Goal: Communication & Community: Answer question/provide support

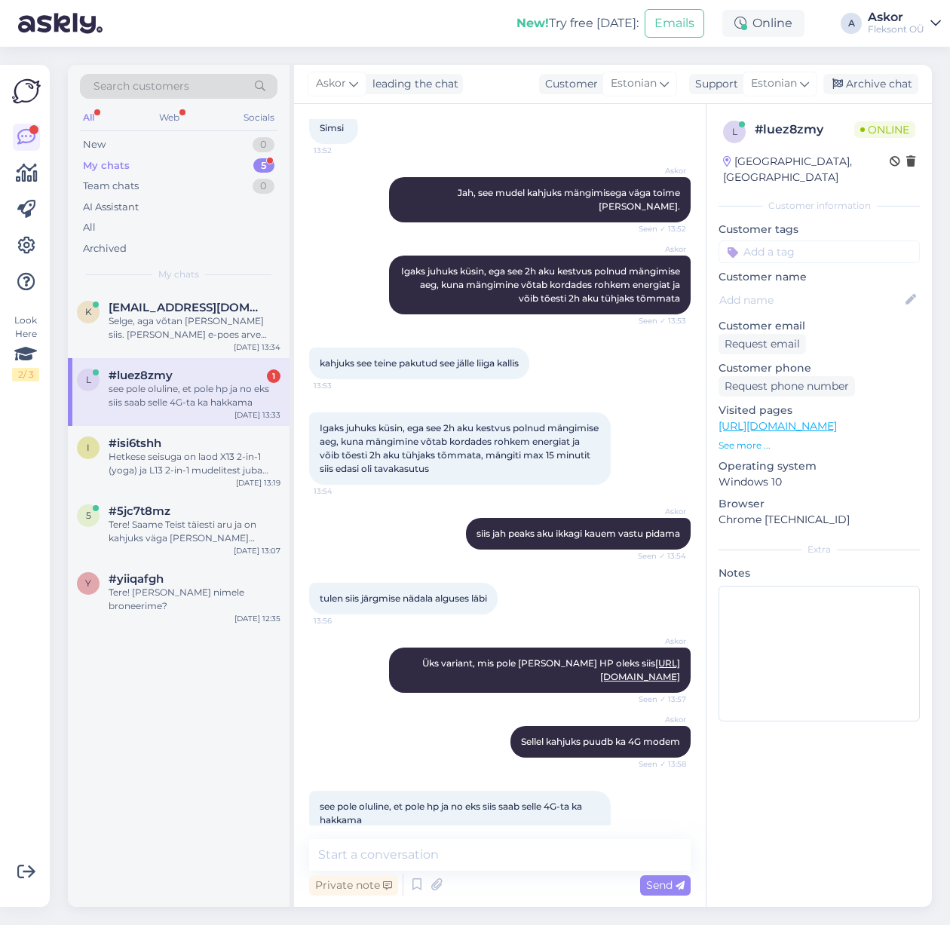
scroll to position [690, 0]
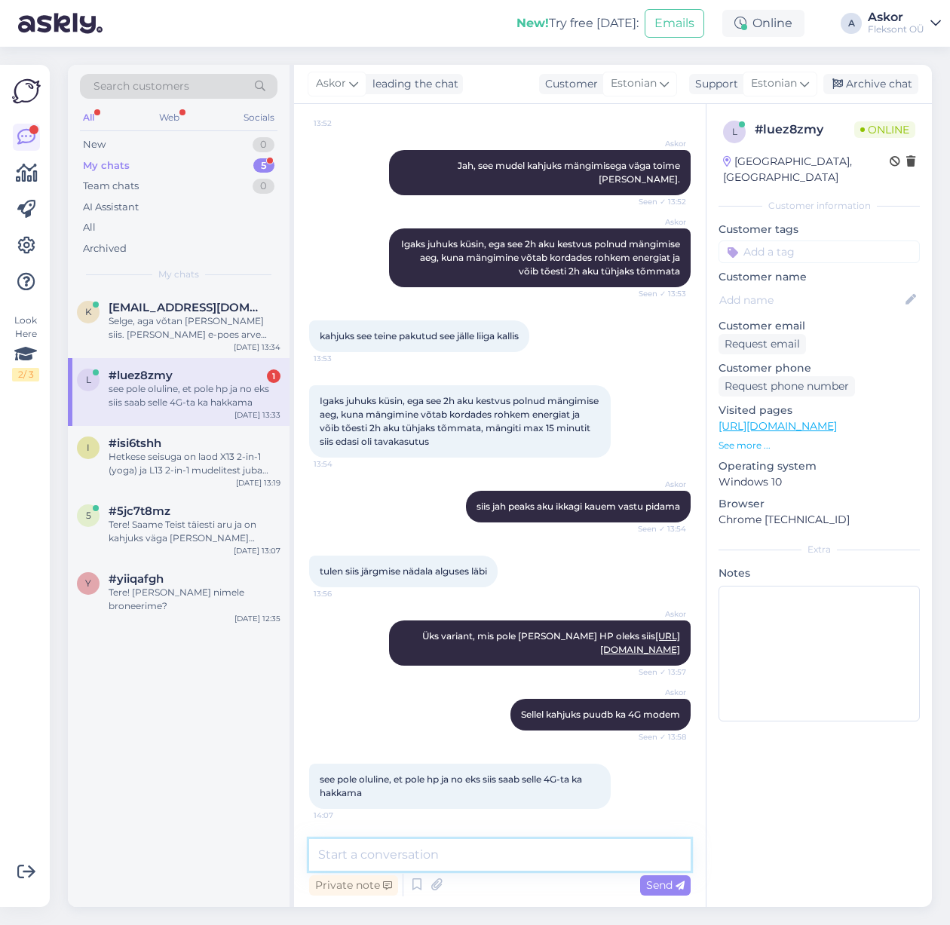
click at [434, 863] on textarea at bounding box center [499, 855] width 381 height 32
click at [433, 852] on textarea at bounding box center [499, 855] width 381 height 32
click at [433, 866] on textarea at bounding box center [499, 855] width 381 height 32
type textarea "Broneerisime ära ja laseme Tallinna esindusse saata"
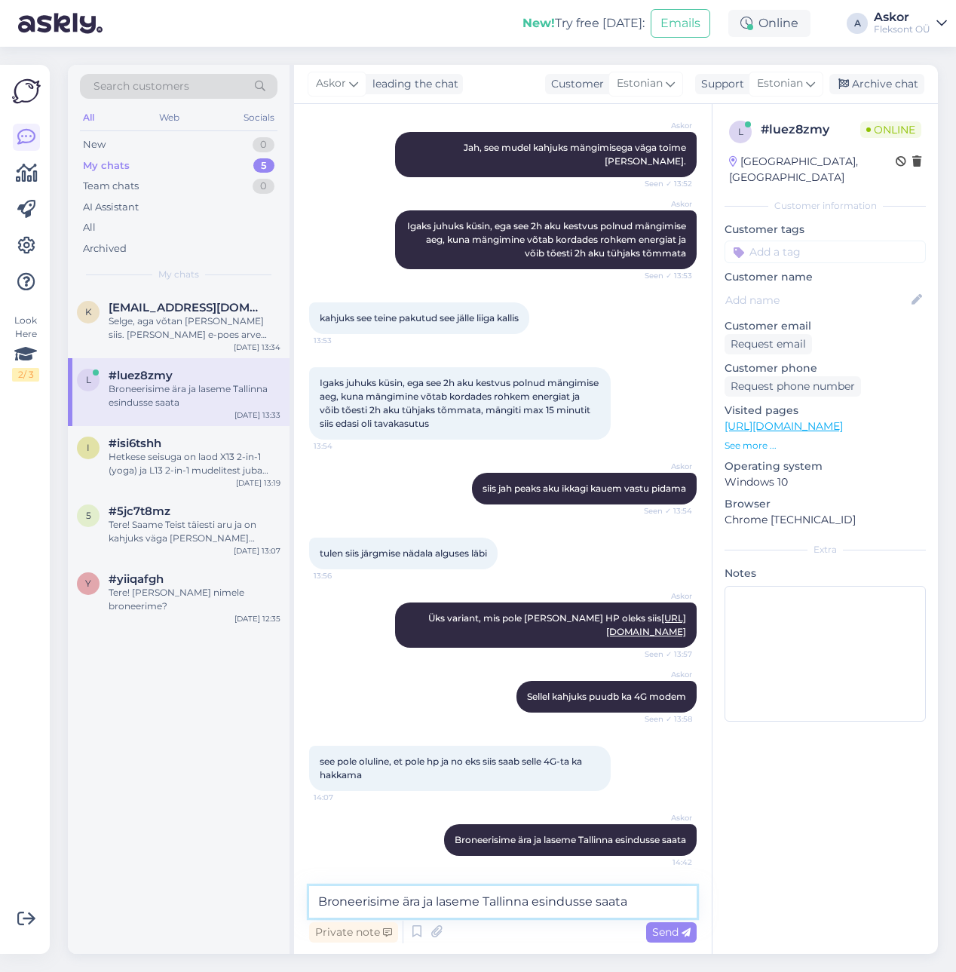
scroll to position [708, 0]
click at [157, 329] on div "Selge, aga võtan [PERSON_NAME] siis. [PERSON_NAME] e-poes arve kirjutada [EMAIL…" at bounding box center [195, 327] width 172 height 27
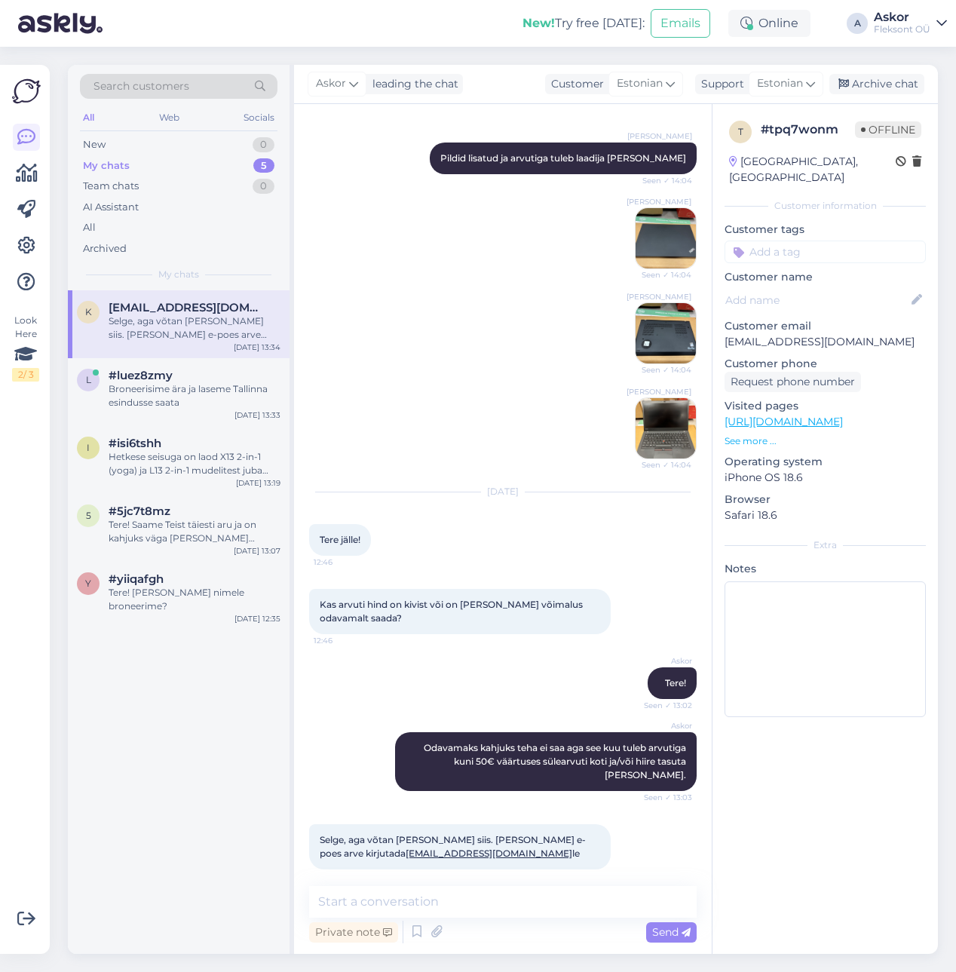
click at [743, 434] on p "See more ..." at bounding box center [824, 441] width 201 height 14
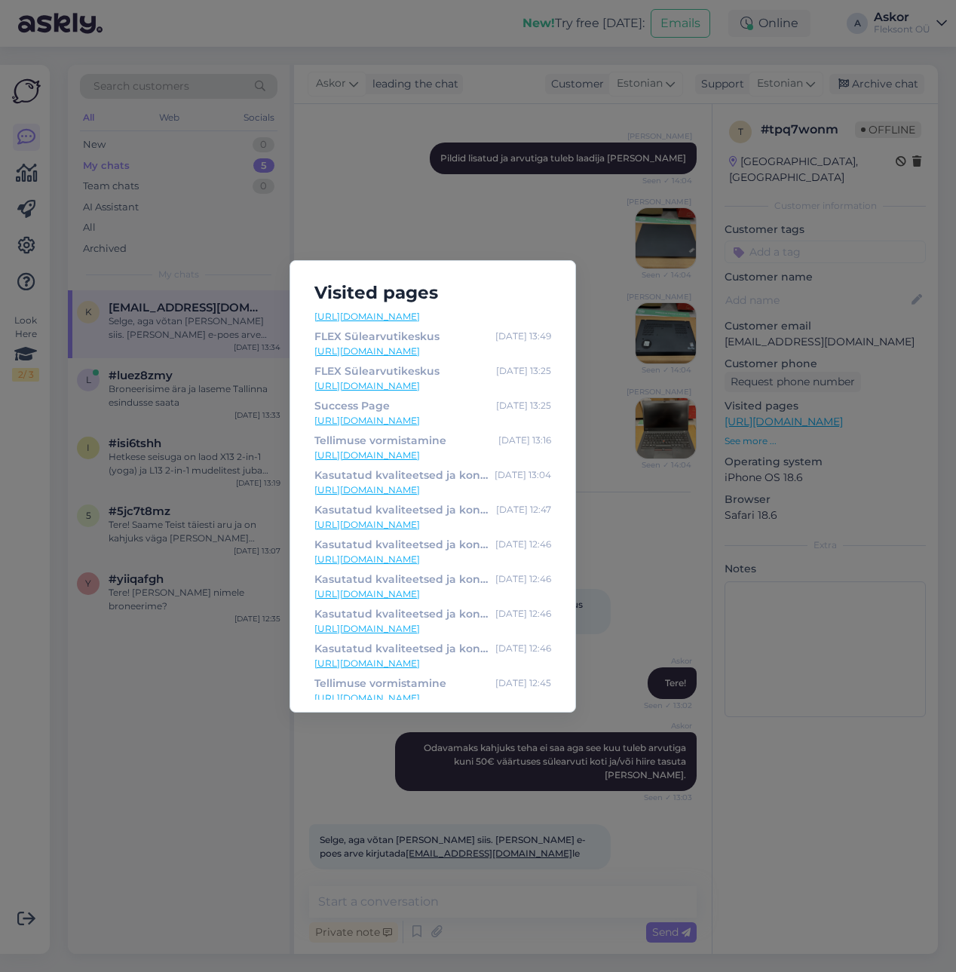
scroll to position [0, 0]
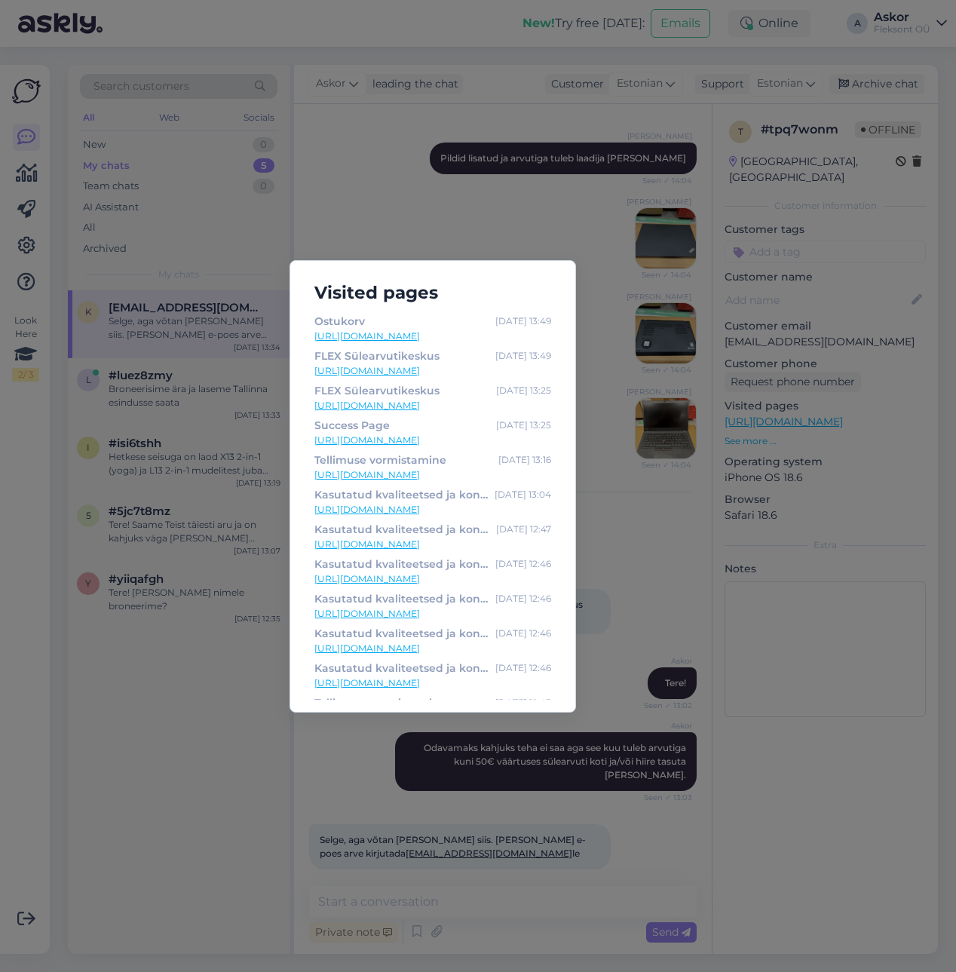
click at [271, 770] on div "Visited pages Ostukorv [DATE] 13:49 [URL][DOMAIN_NAME] FLEX Sülearvutikeskus [D…" at bounding box center [478, 486] width 956 height 972
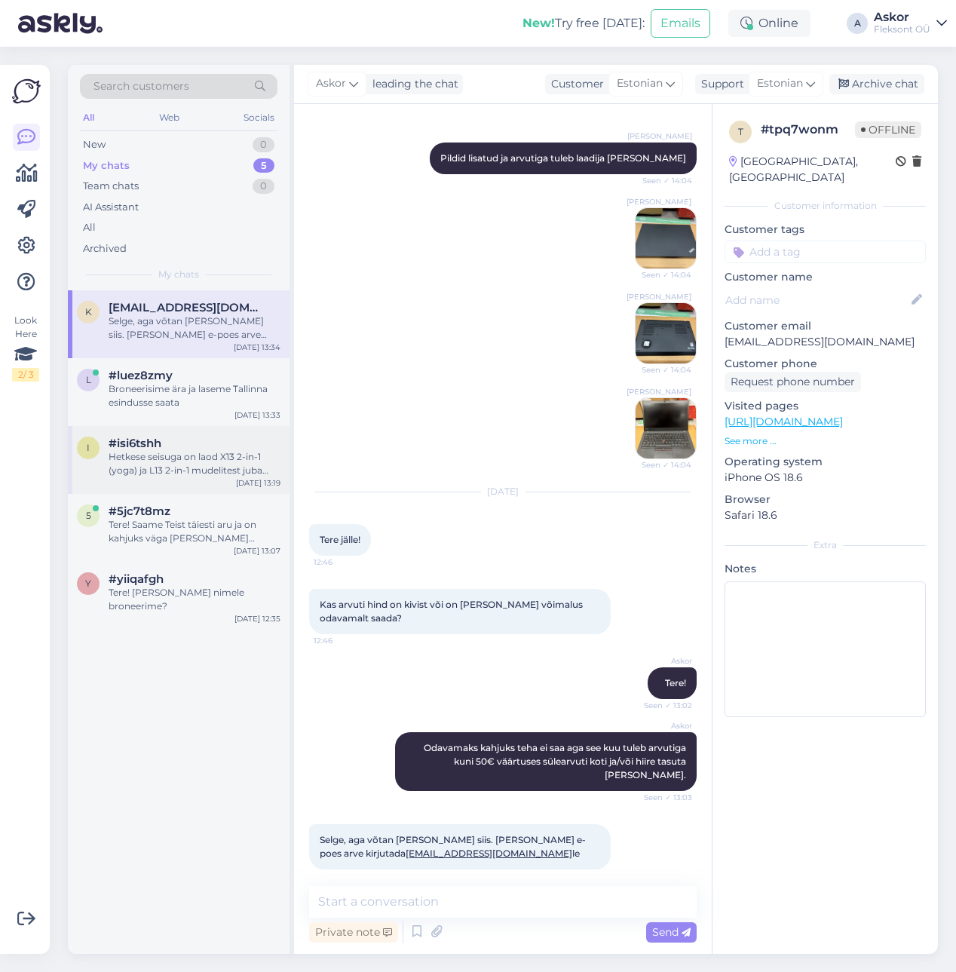
click at [191, 467] on div "Hetkese seisuga on laod X13 2-in-1 (yoga) ja L13 2-in-1 mudelitest juba tühjad,…" at bounding box center [195, 463] width 172 height 27
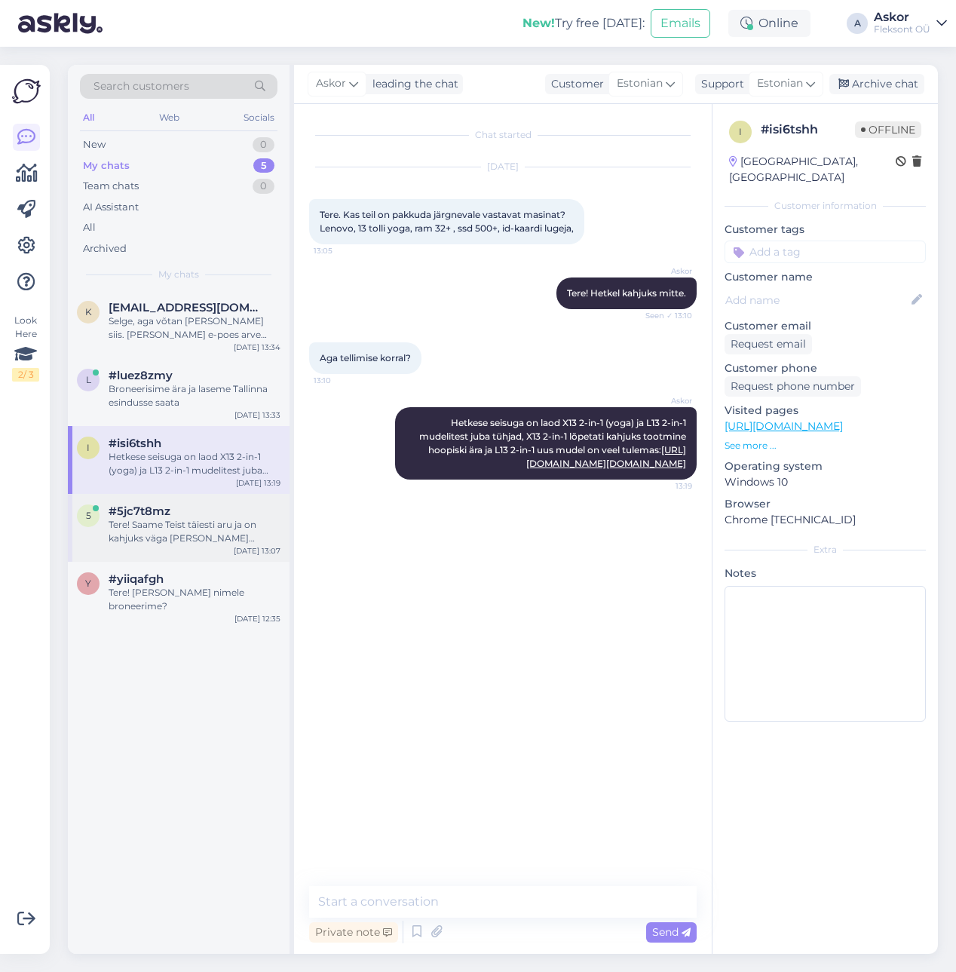
click at [168, 540] on div "Tere! Saame Teist täiesti aru ja on kahjuks väga [PERSON_NAME] olukord kus büro…" at bounding box center [195, 531] width 172 height 27
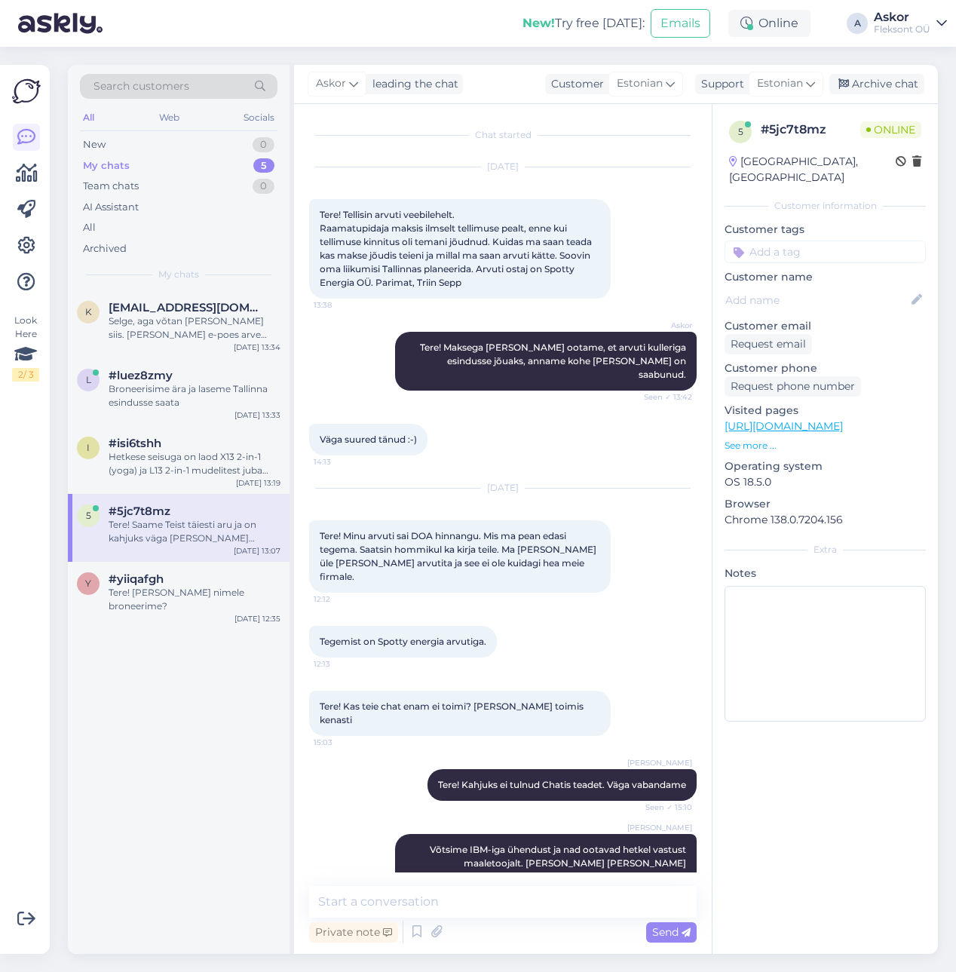
scroll to position [876, 0]
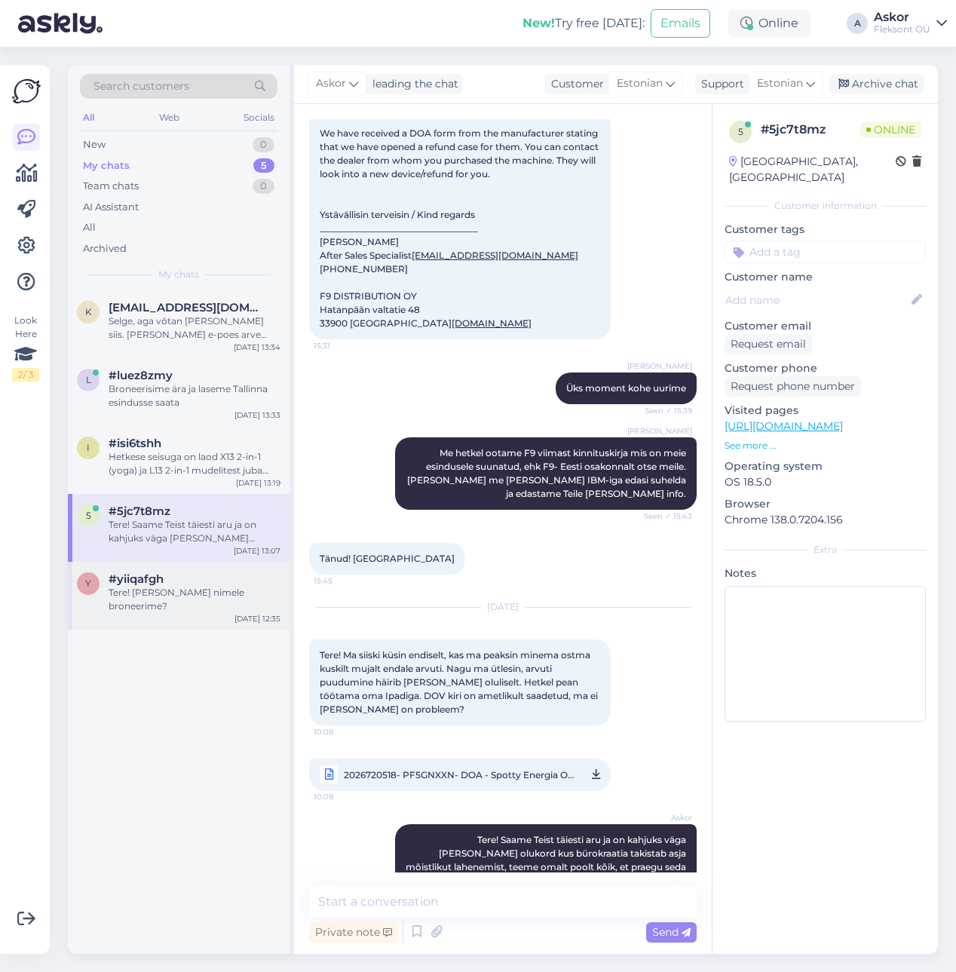
drag, startPoint x: 144, startPoint y: 595, endPoint x: 167, endPoint y: 605, distance: 24.4
click at [144, 595] on div "Tere! [PERSON_NAME] nimele broneerime?" at bounding box center [195, 599] width 172 height 27
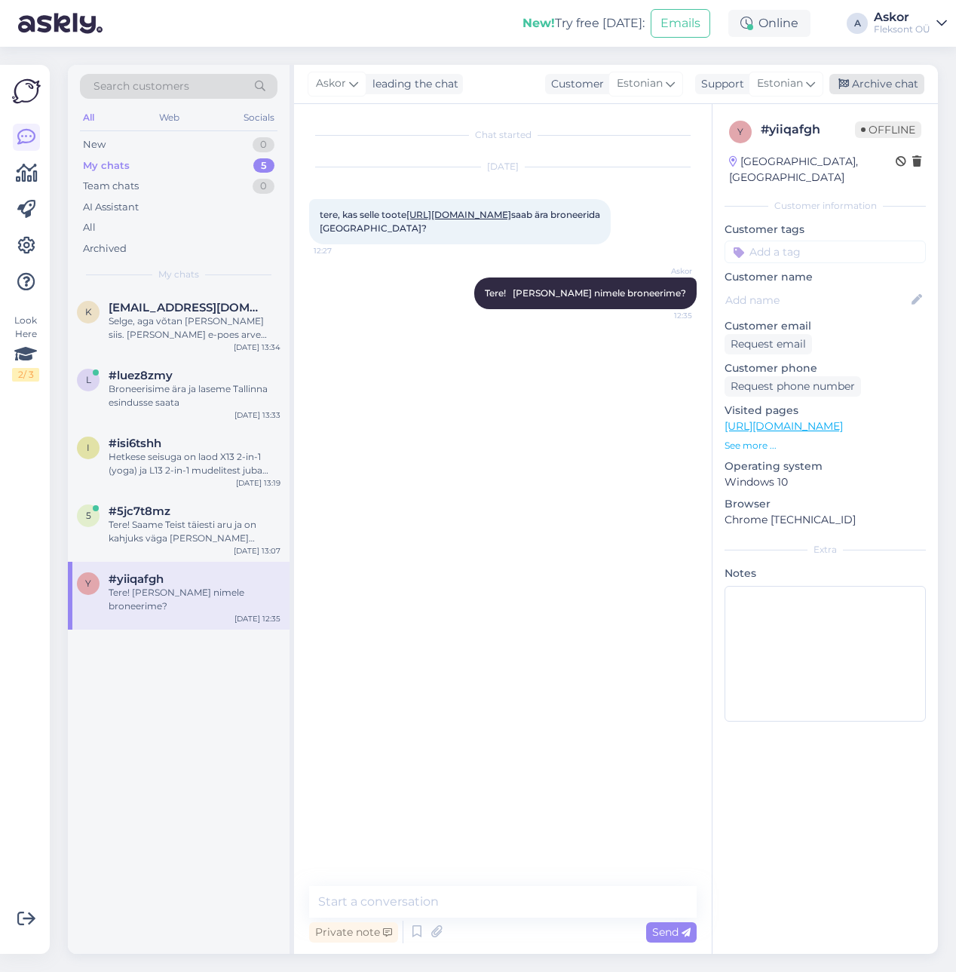
click at [900, 79] on div "Archive chat" at bounding box center [876, 84] width 95 height 20
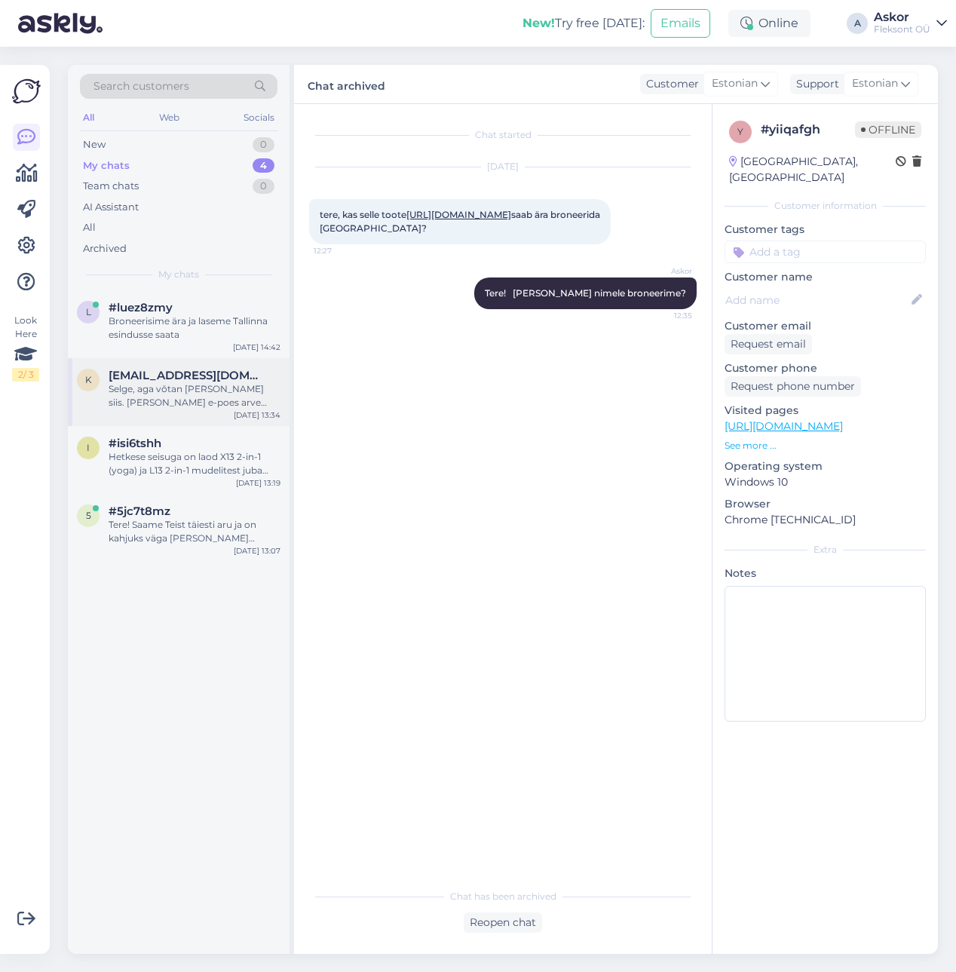
click at [185, 393] on div "Selge, aga võtan [PERSON_NAME] siis. [PERSON_NAME] e-poes arve kirjutada [EMAIL…" at bounding box center [195, 395] width 172 height 27
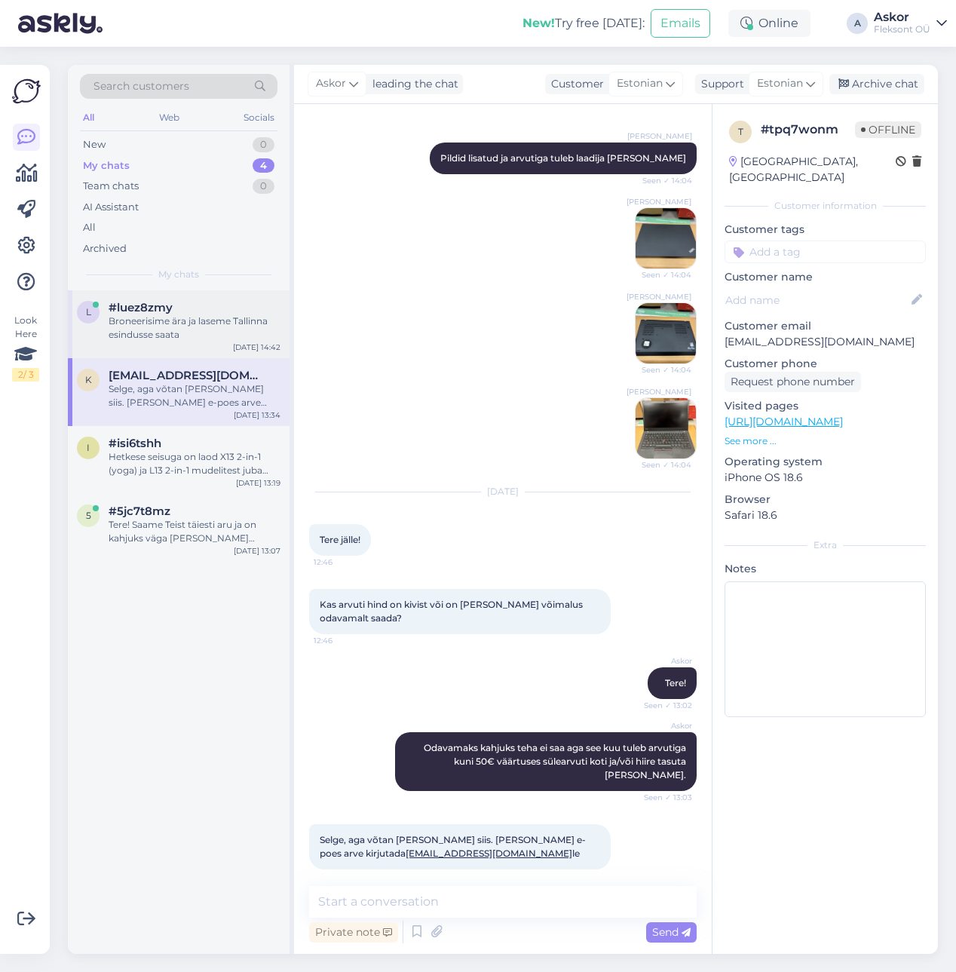
click at [187, 319] on div "Broneerisime ära ja laseme Tallinna esindusse saata" at bounding box center [195, 327] width 172 height 27
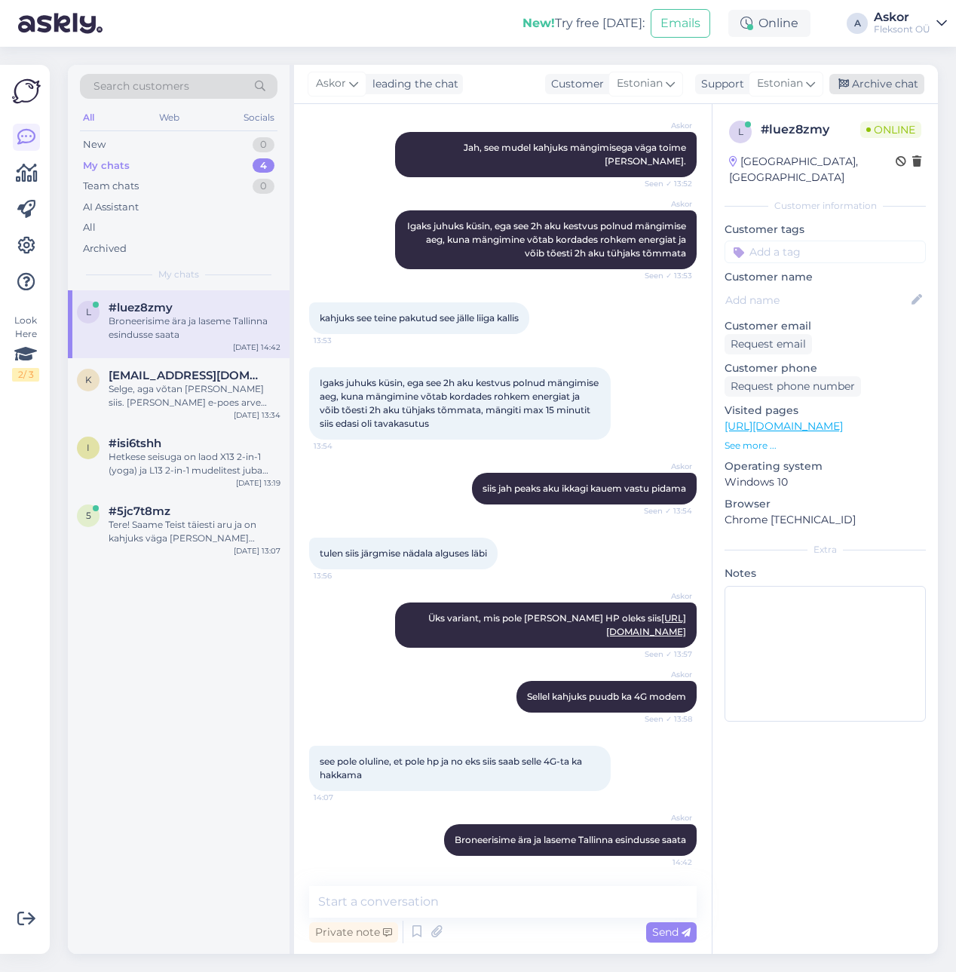
click at [886, 87] on div "Archive chat" at bounding box center [876, 84] width 95 height 20
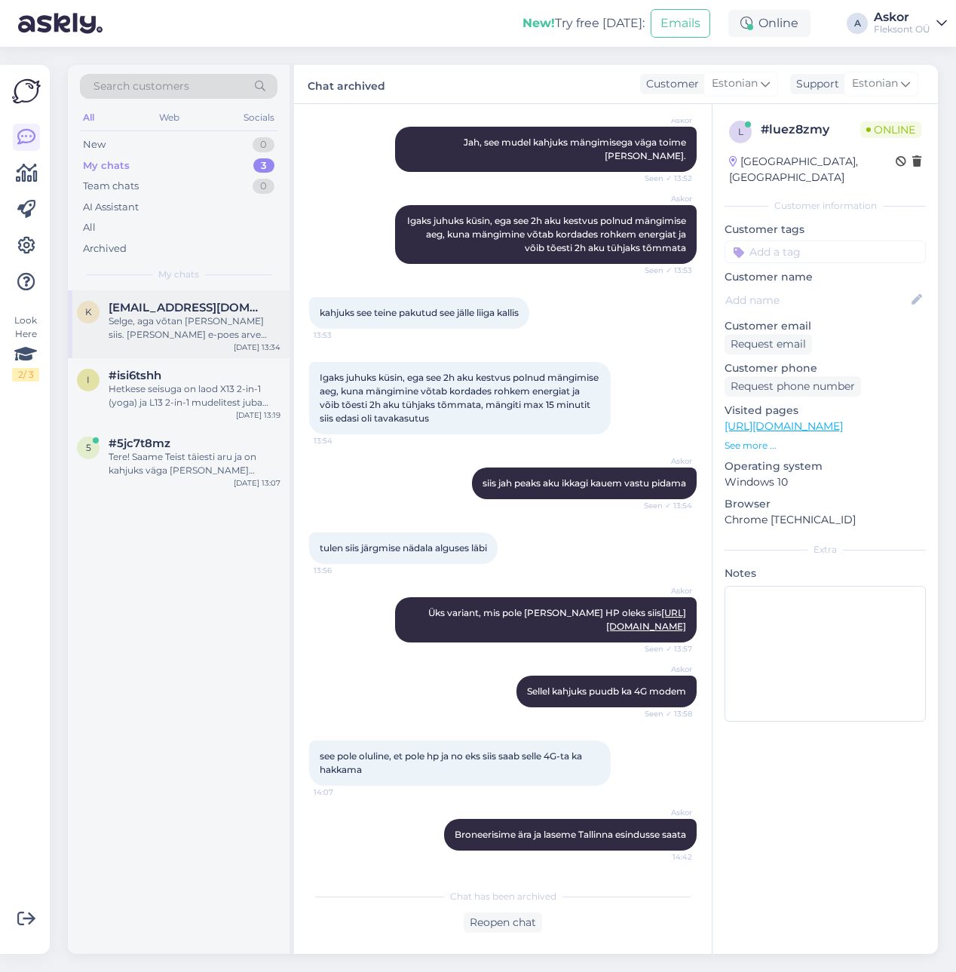
click at [157, 320] on div "Selge, aga võtan [PERSON_NAME] siis. [PERSON_NAME] e-poes arve kirjutada [EMAIL…" at bounding box center [195, 327] width 172 height 27
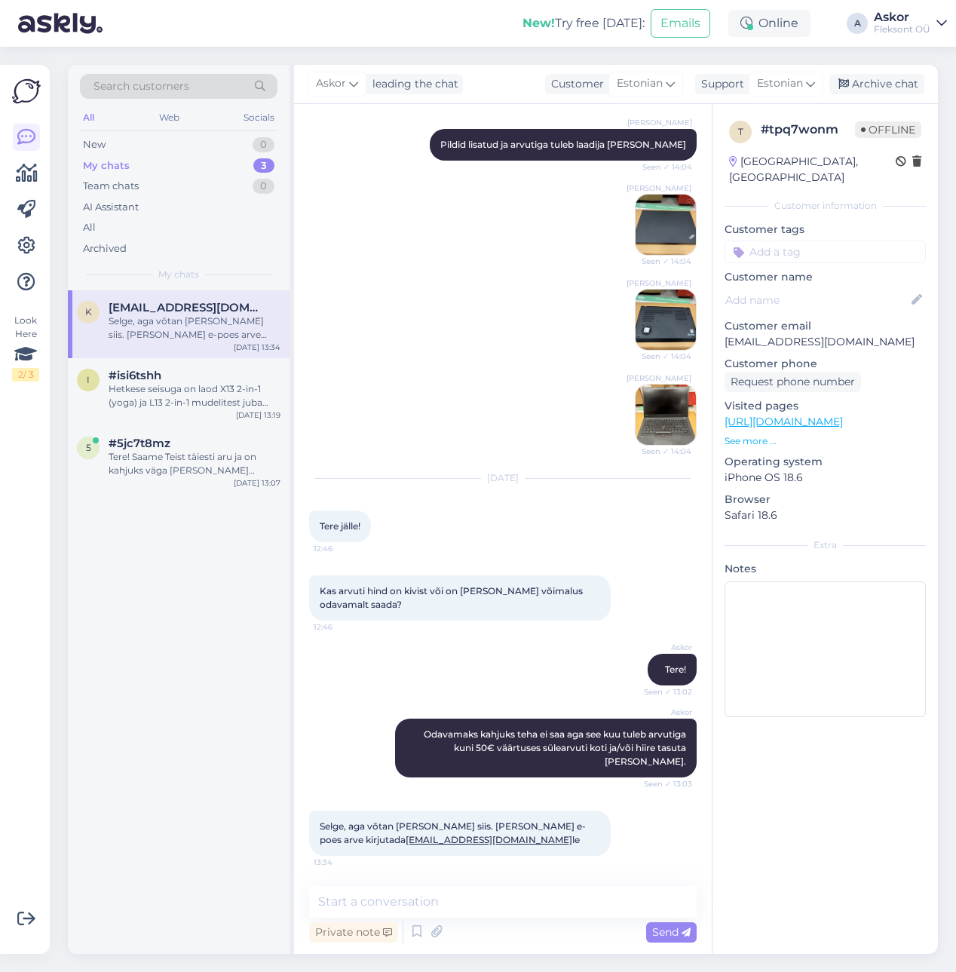
scroll to position [663, 0]
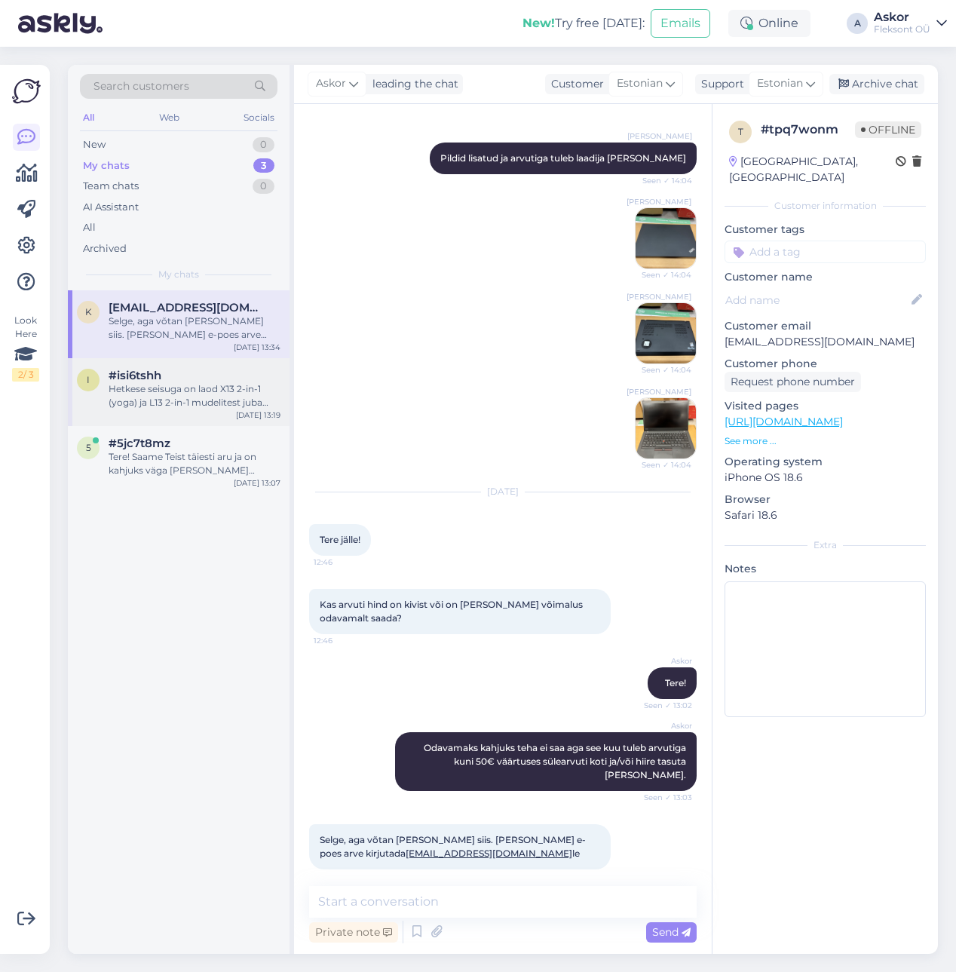
click at [152, 400] on div "Hetkese seisuga on laod X13 2-in-1 (yoga) ja L13 2-in-1 mudelitest juba tühjad,…" at bounding box center [195, 395] width 172 height 27
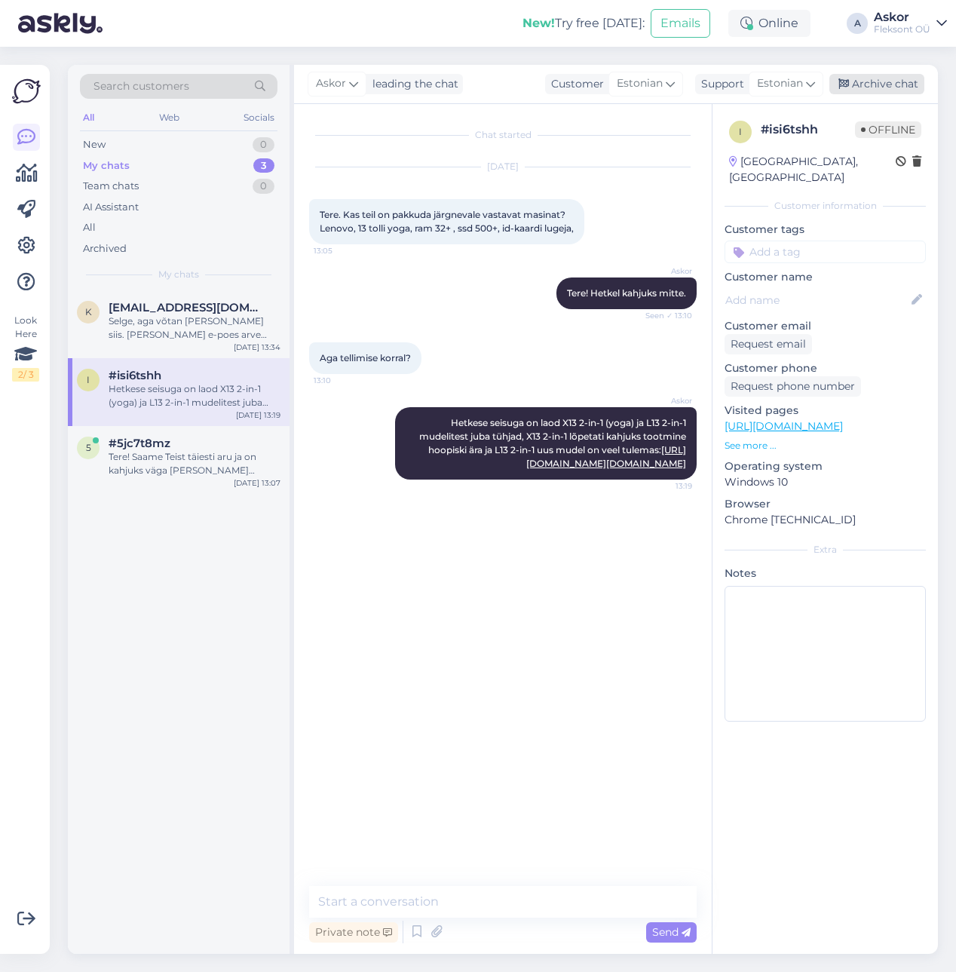
click at [886, 75] on div "Archive chat" at bounding box center [876, 84] width 95 height 20
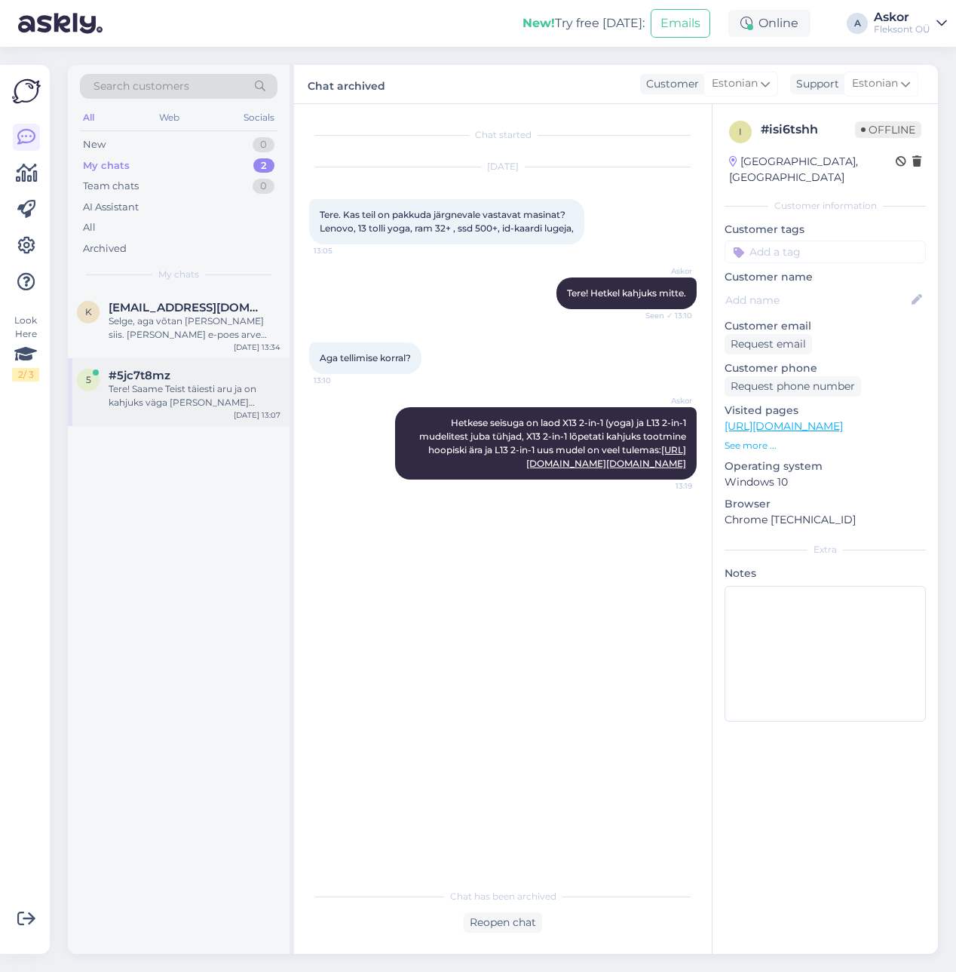
click at [165, 391] on div "Tere! Saame Teist täiesti aru ja on kahjuks väga [PERSON_NAME] olukord kus büro…" at bounding box center [195, 395] width 172 height 27
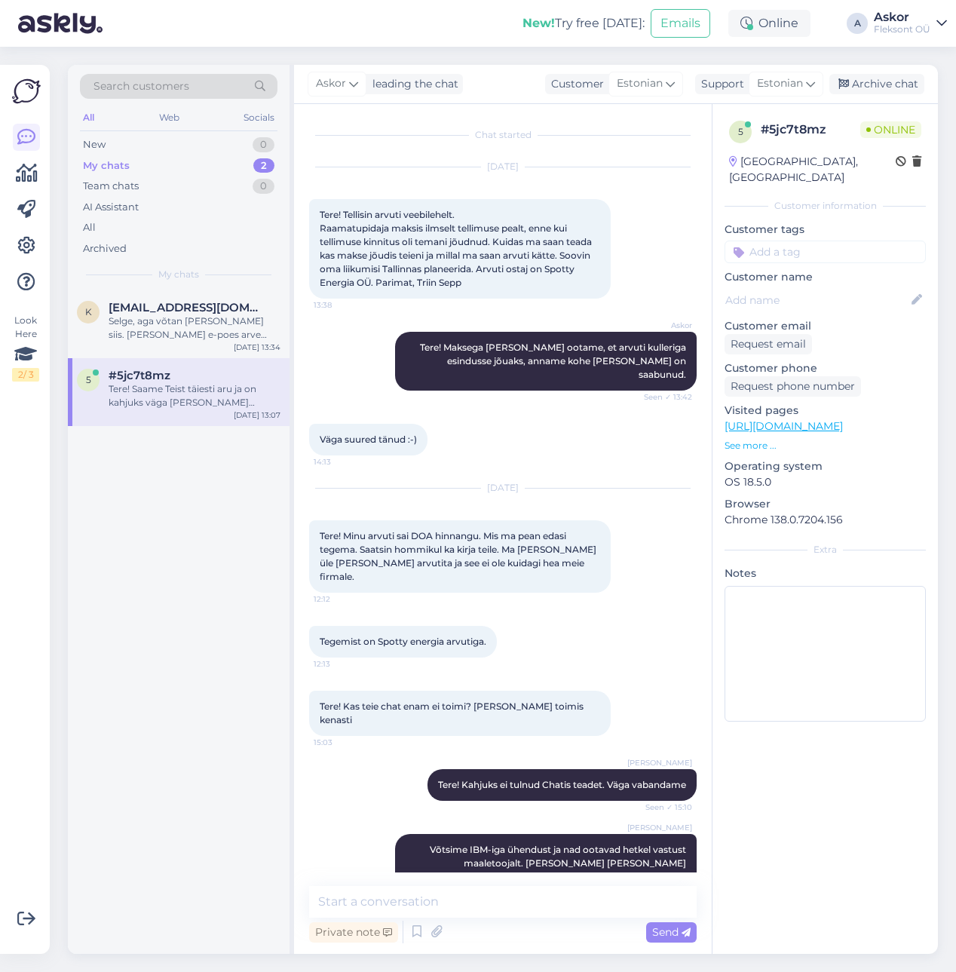
scroll to position [876, 0]
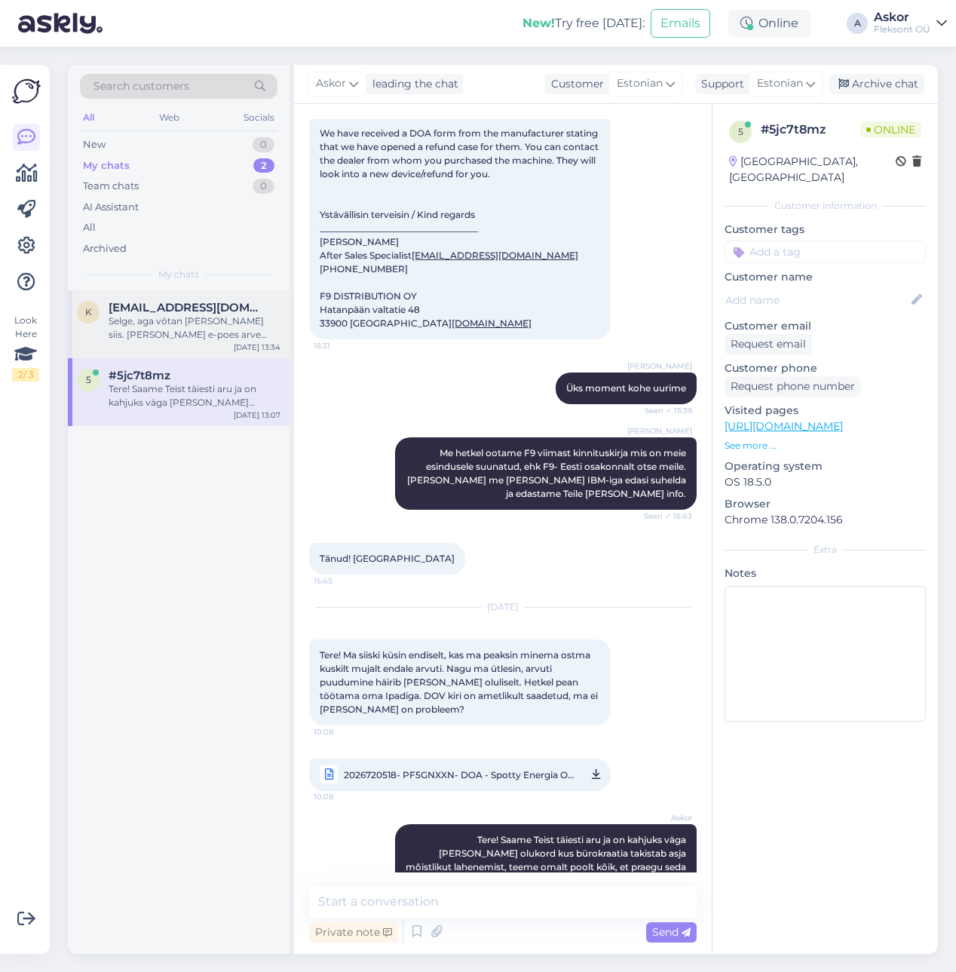
click at [137, 344] on div "k [EMAIL_ADDRESS][DOMAIN_NAME] Selge, aga võtan [PERSON_NAME] siis. [PERSON_NAM…" at bounding box center [179, 324] width 222 height 68
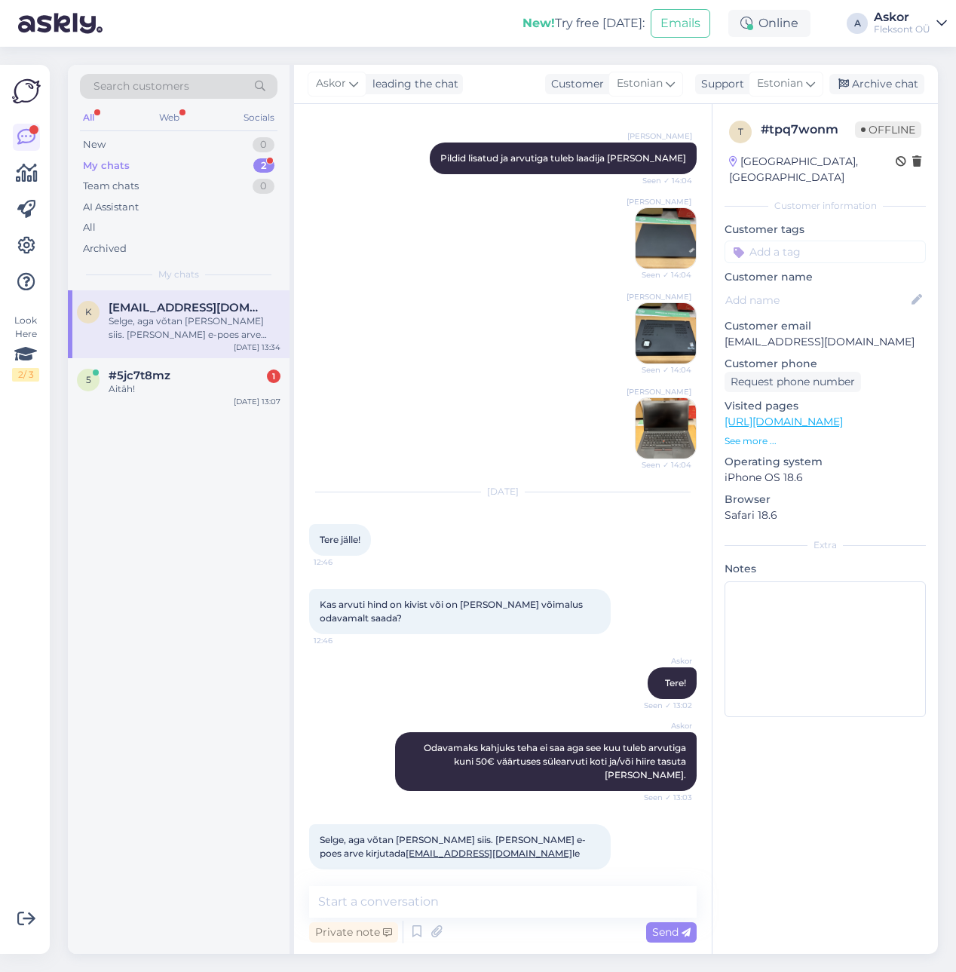
scroll to position [663, 0]
click at [136, 394] on div "Aitäh!" at bounding box center [195, 389] width 172 height 14
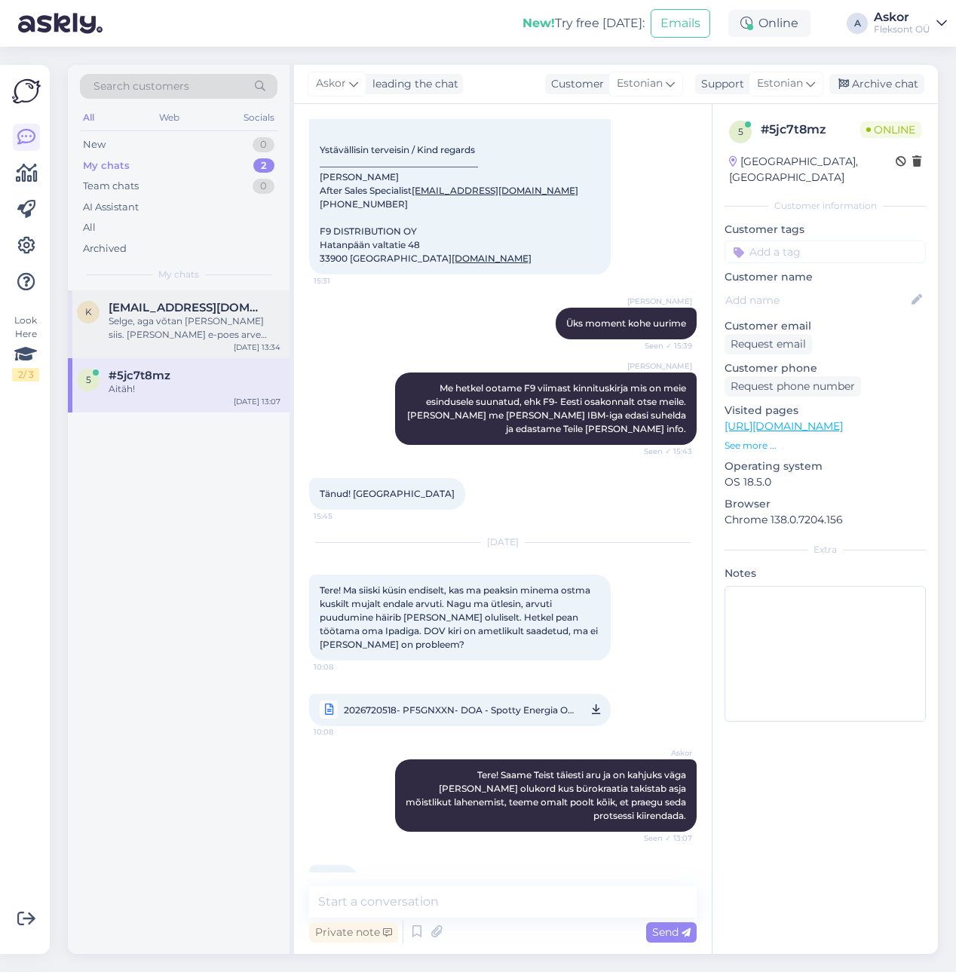
click at [172, 308] on span "[EMAIL_ADDRESS][DOMAIN_NAME]" at bounding box center [187, 308] width 157 height 14
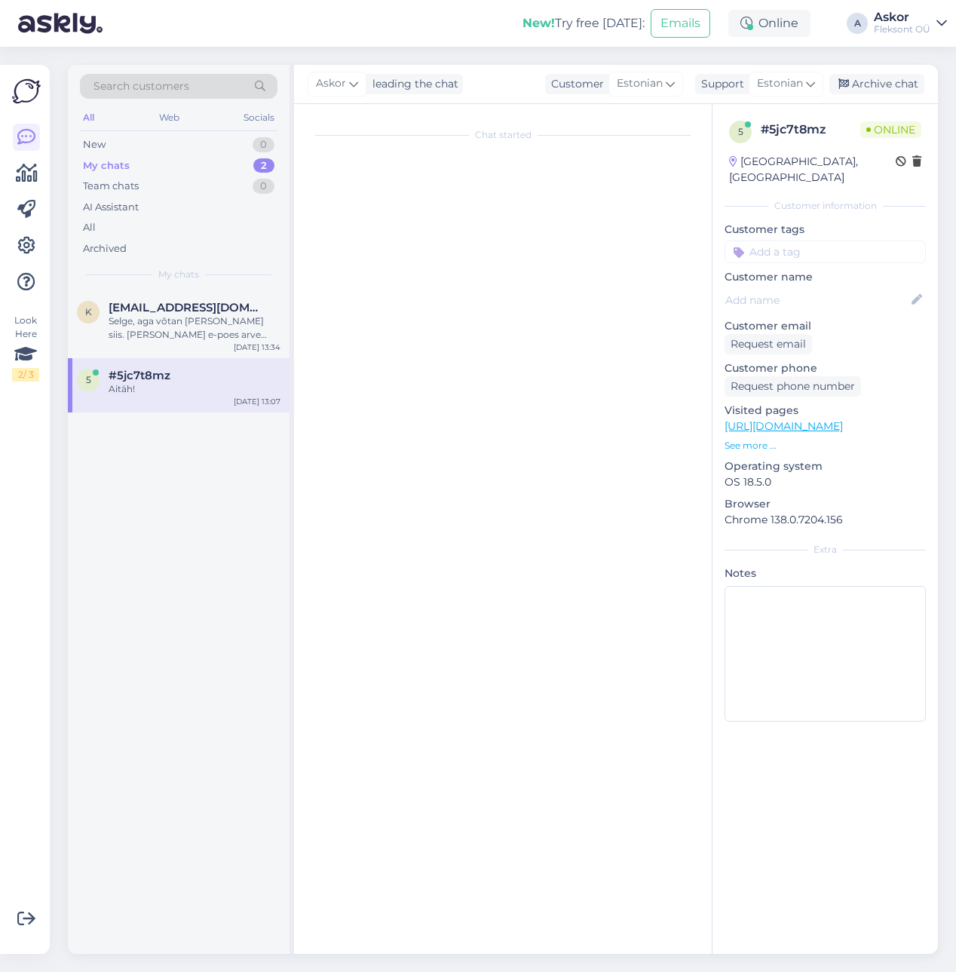
scroll to position [663, 0]
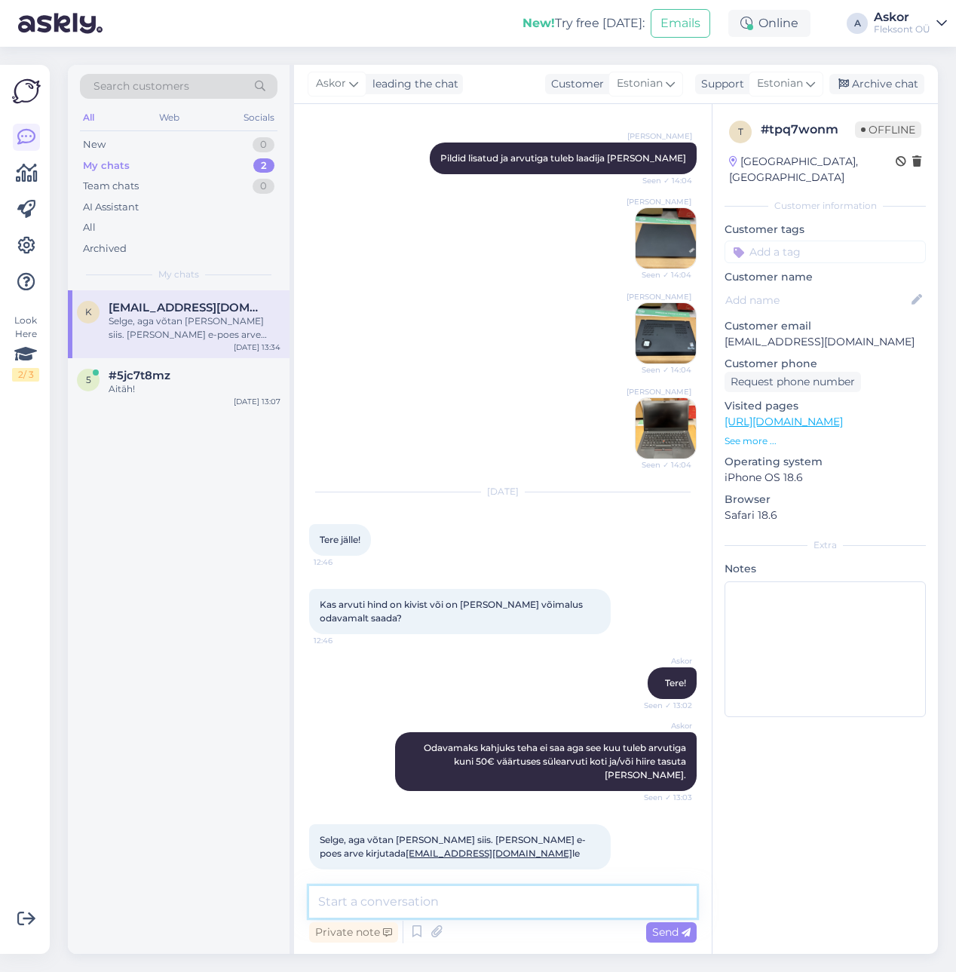
click at [476, 899] on textarea at bounding box center [502, 902] width 387 height 32
type textarea "Kahjuks pole e-poes tellimus läbi veel tulnud"
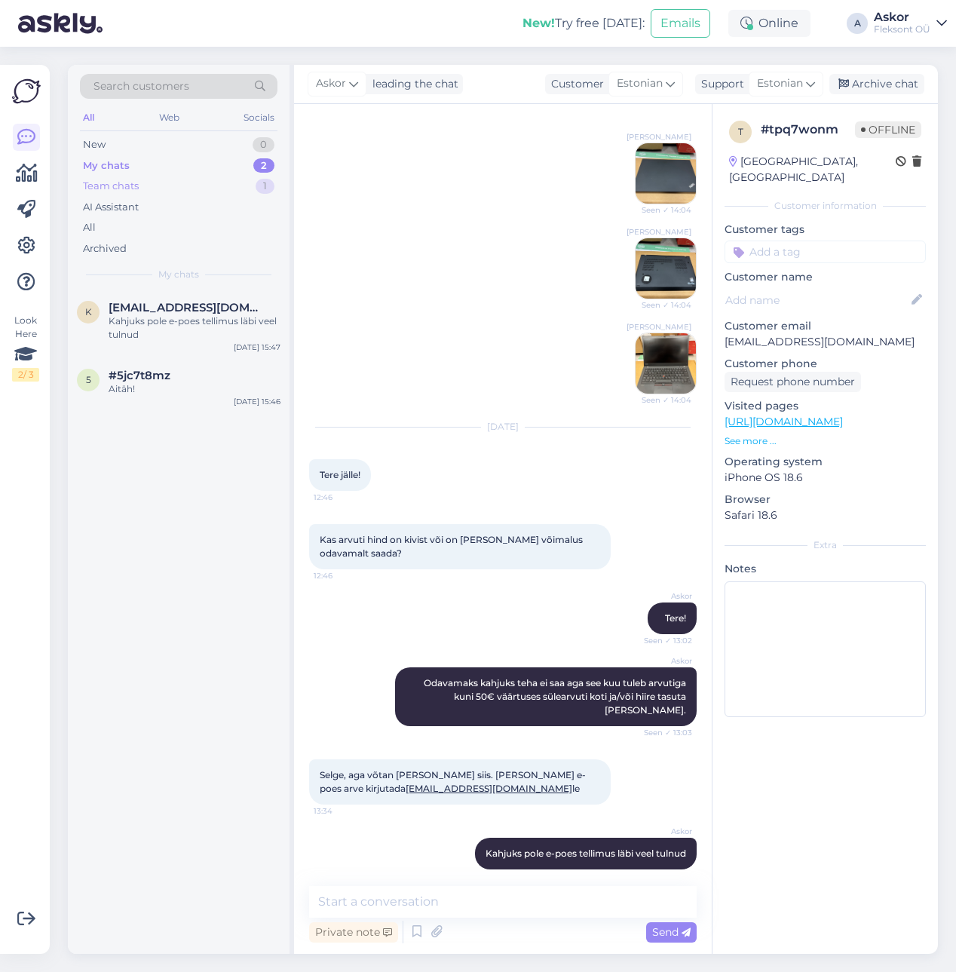
click at [169, 189] on div "Team chats 1" at bounding box center [178, 186] width 197 height 21
click at [165, 347] on div "4 #4cs2kax5 kas saate lisada kuvatõmmise probleemist? [DATE] 16:16" at bounding box center [179, 324] width 222 height 68
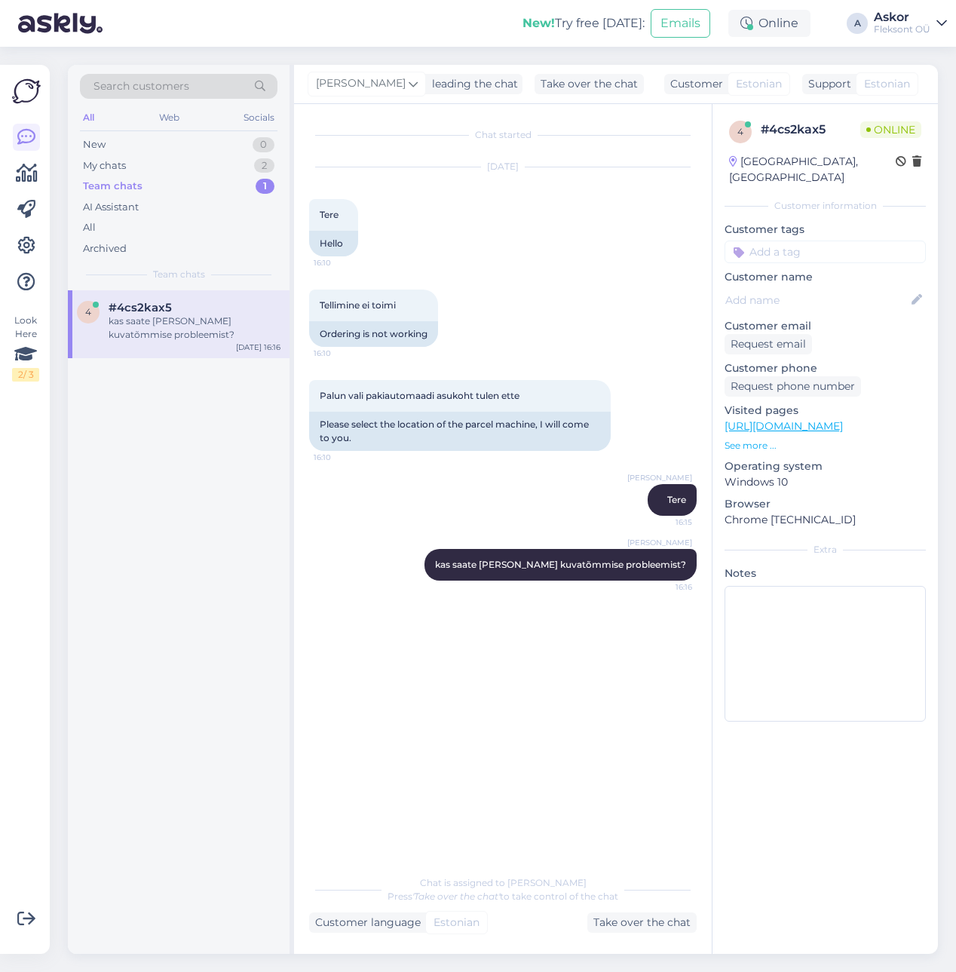
click at [745, 439] on p "See more ..." at bounding box center [824, 446] width 201 height 14
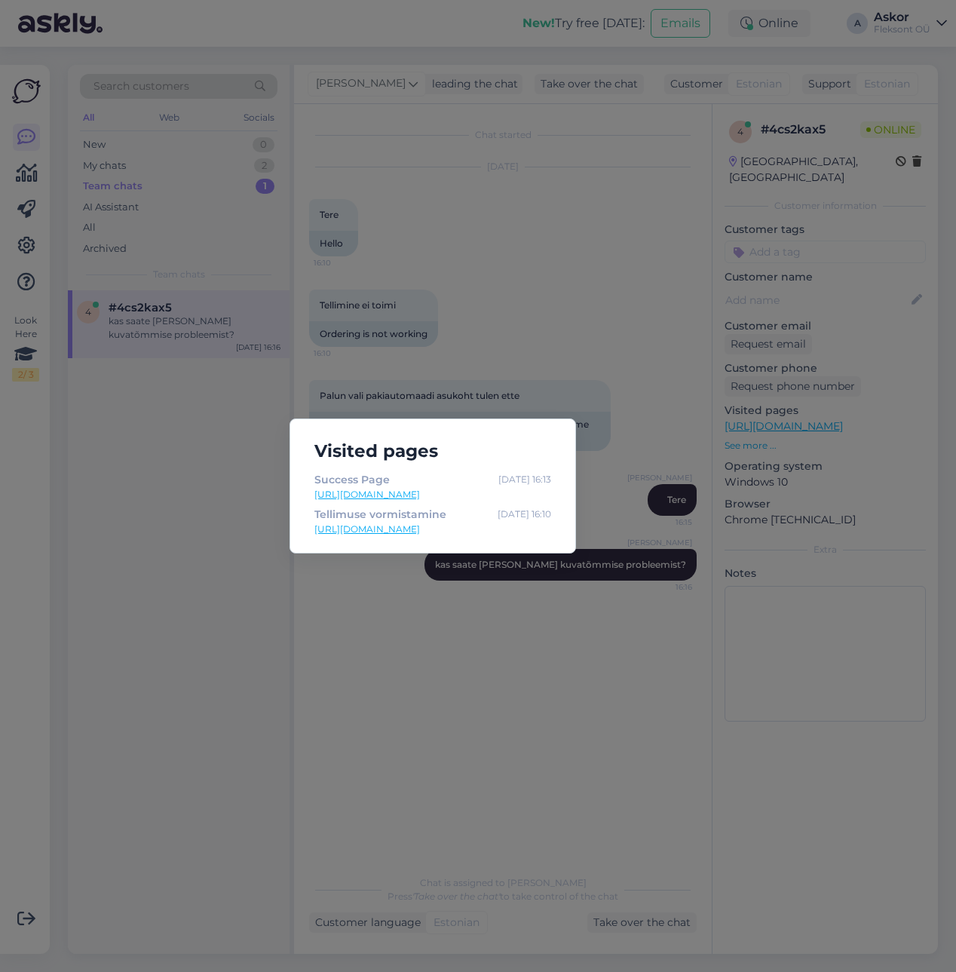
click at [183, 647] on div "Visited pages Success Page [DATE] 16:13 [URL][DOMAIN_NAME] Tellimuse vormistami…" at bounding box center [478, 486] width 956 height 972
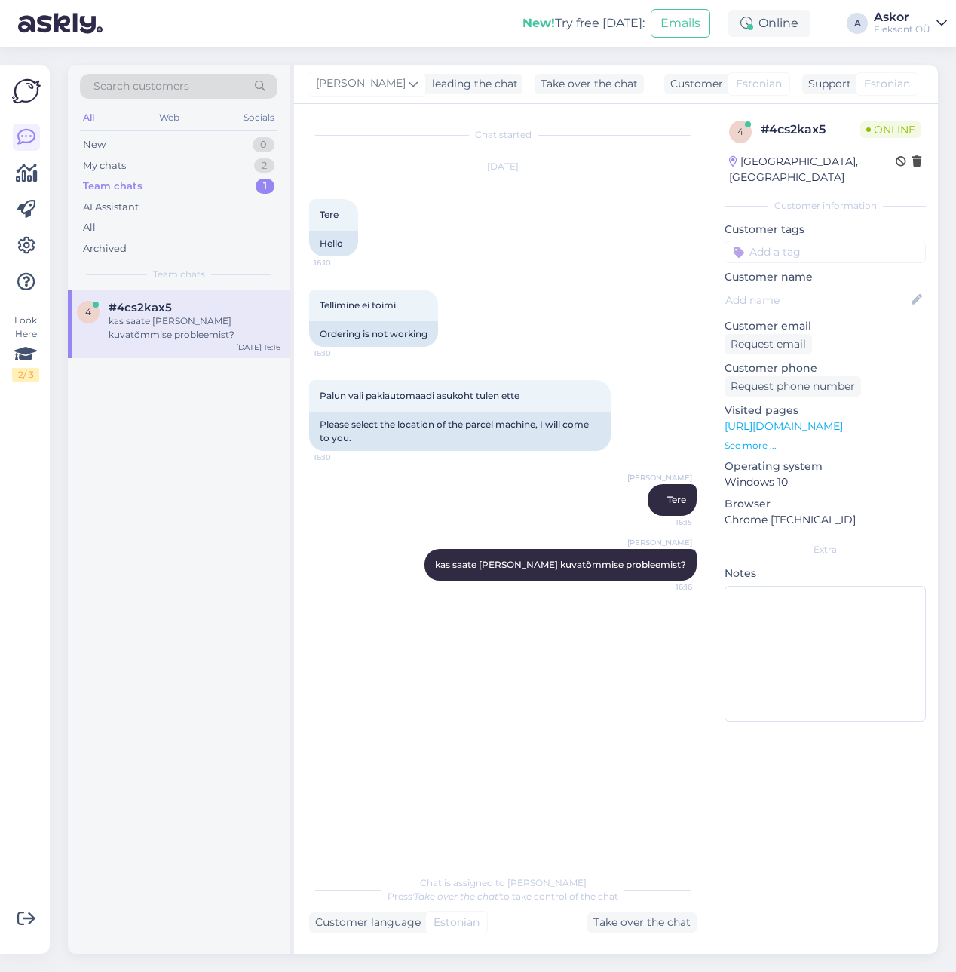
click at [747, 439] on p "See more ..." at bounding box center [824, 446] width 201 height 14
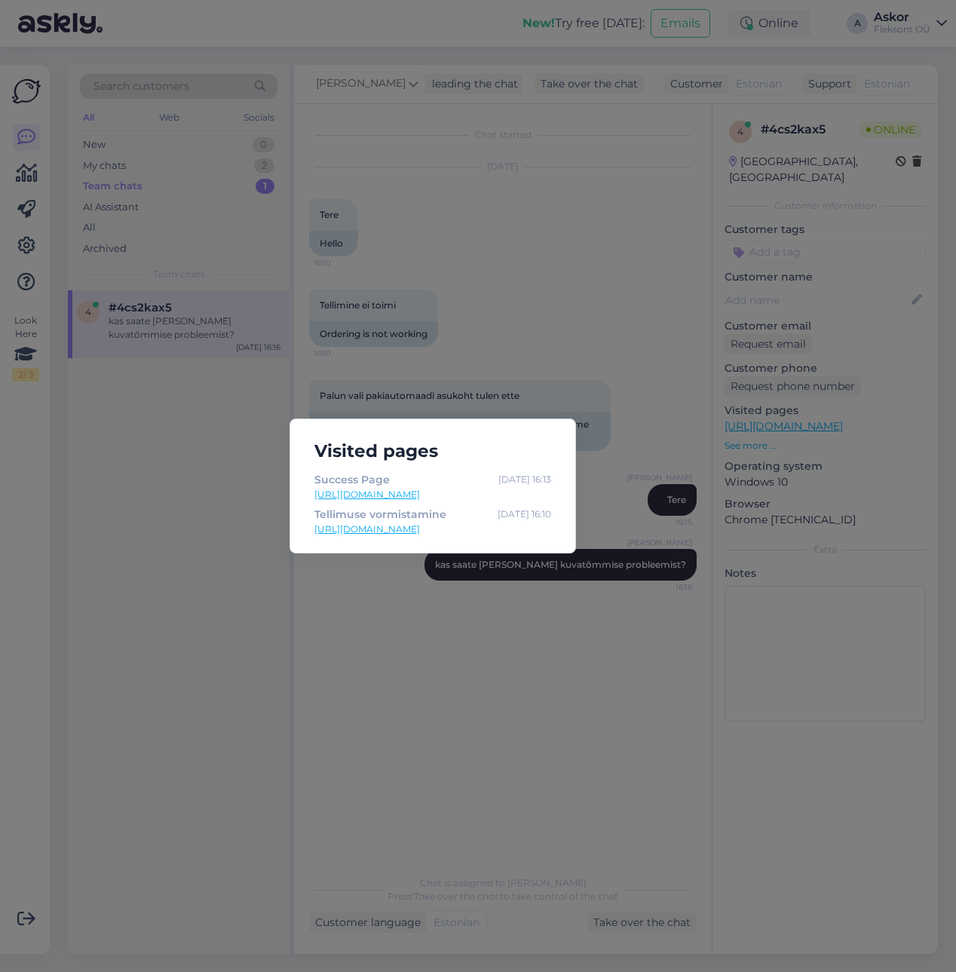
click at [403, 623] on div "Visited pages Success Page [DATE] 16:13 [URL][DOMAIN_NAME] Tellimuse vormistami…" at bounding box center [478, 486] width 956 height 972
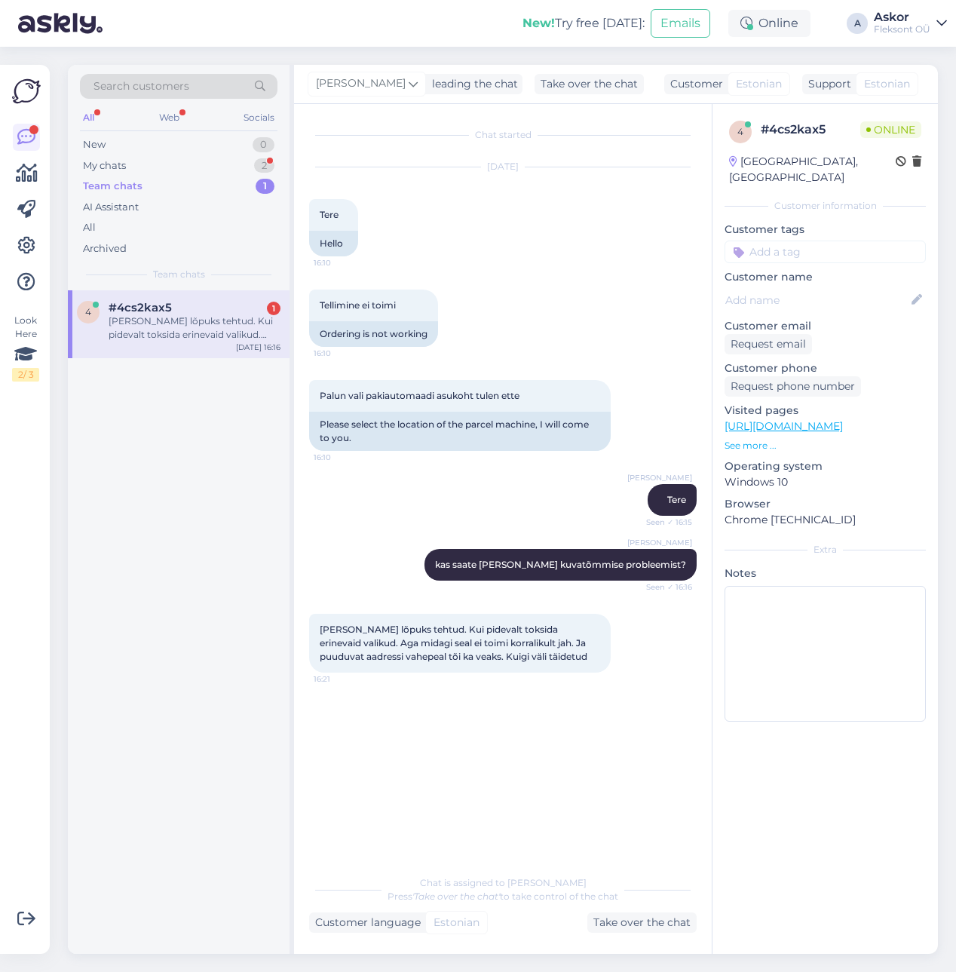
click at [764, 439] on p "See more ..." at bounding box center [824, 446] width 201 height 14
